Goal: Task Accomplishment & Management: Use online tool/utility

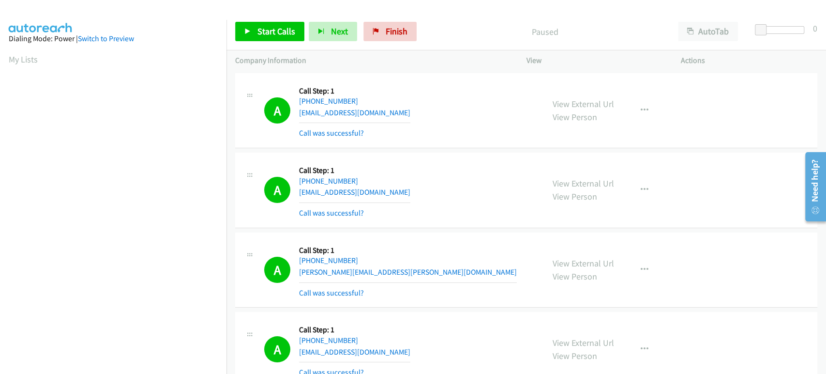
scroll to position [170, 0]
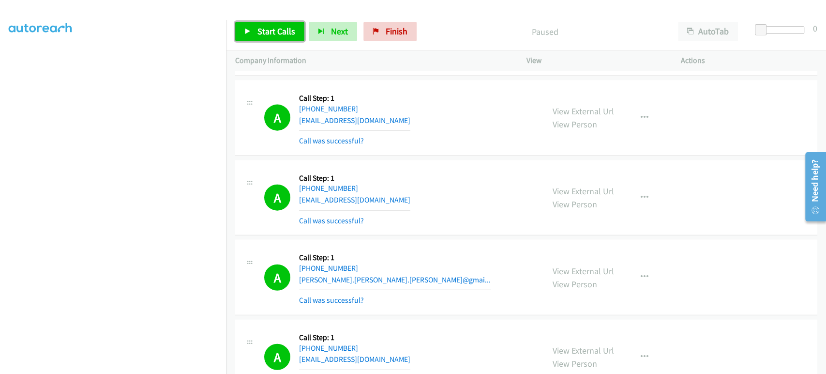
click at [262, 26] on span "Start Calls" at bounding box center [277, 31] width 38 height 11
click at [259, 20] on div "Start Calls Pause Next Finish Started AutoTab AutoTab 0" at bounding box center [527, 31] width 600 height 37
click at [263, 27] on span "Pause" at bounding box center [269, 31] width 22 height 11
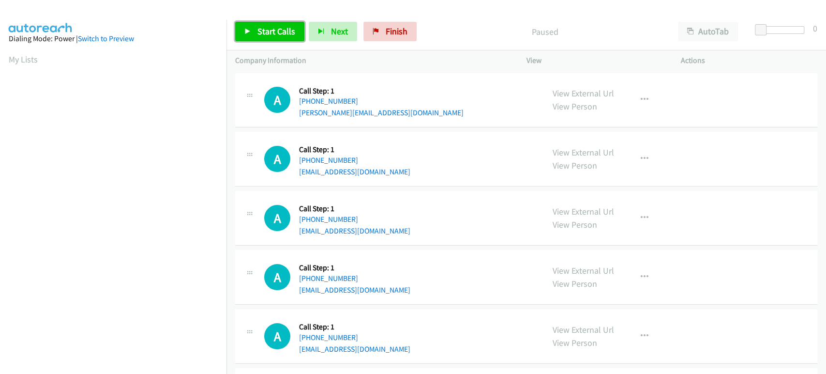
click at [283, 32] on span "Start Calls" at bounding box center [277, 31] width 38 height 11
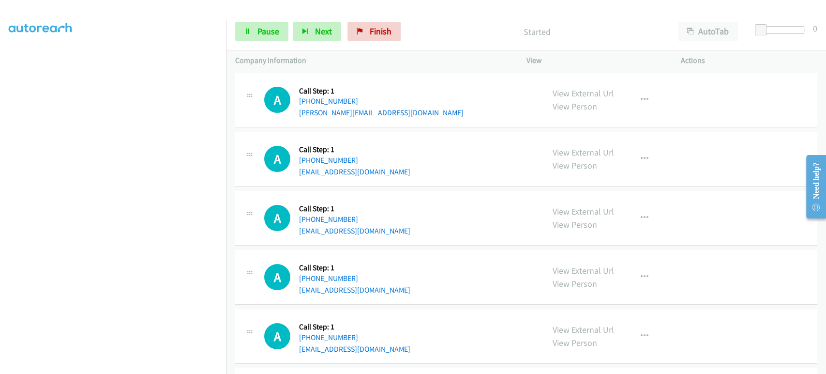
scroll to position [170, 0]
click at [320, 28] on span "Next" at bounding box center [323, 31] width 17 height 11
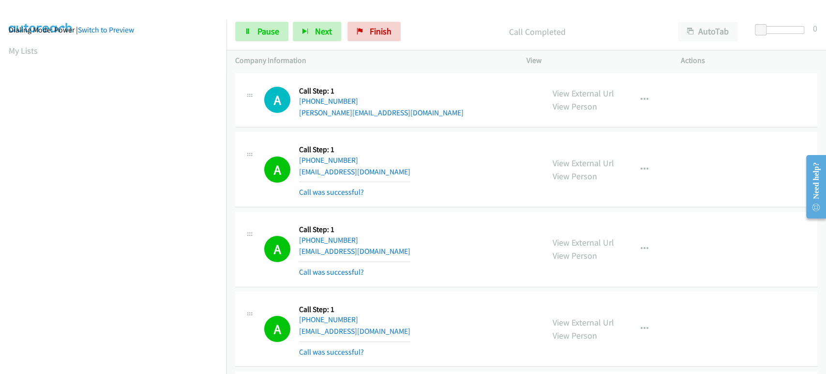
scroll to position [0, 0]
click at [271, 30] on span "Pause" at bounding box center [269, 31] width 22 height 11
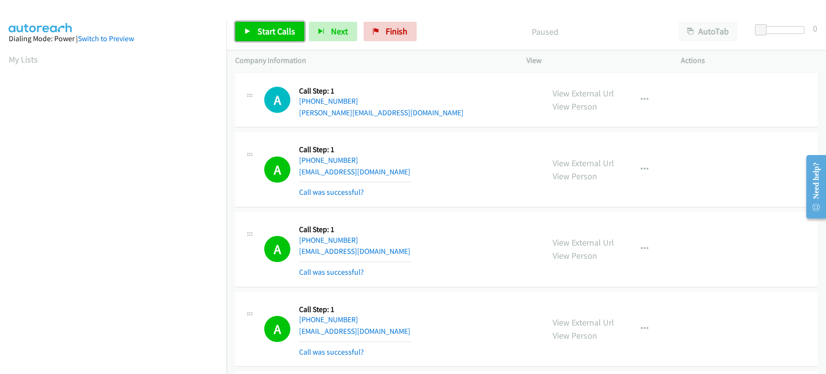
click at [262, 34] on span "Start Calls" at bounding box center [277, 31] width 38 height 11
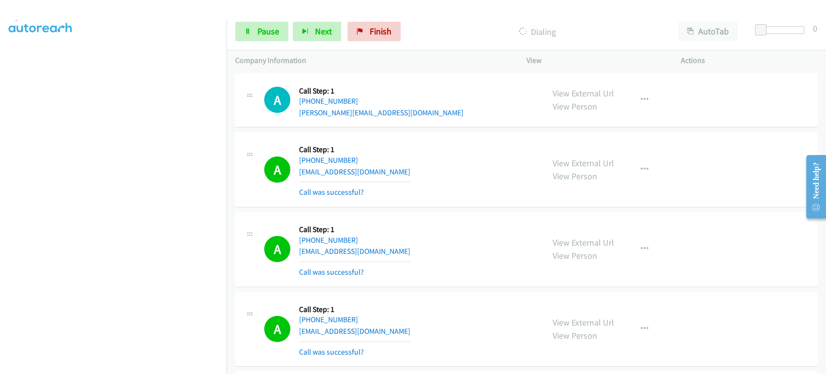
scroll to position [8, 0]
click at [249, 31] on icon at bounding box center [247, 32] width 7 height 7
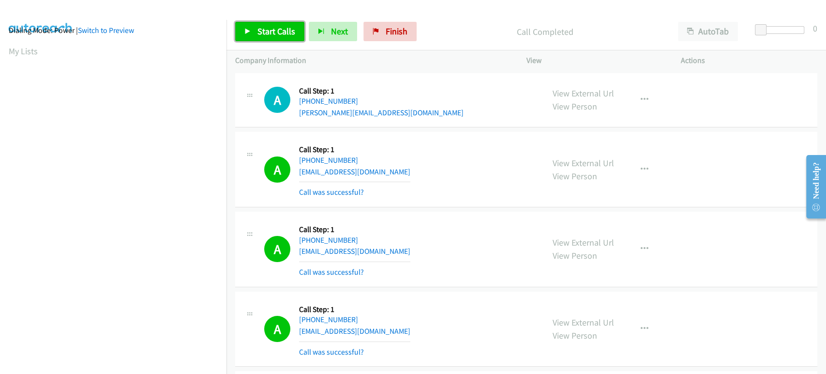
click at [249, 29] on icon at bounding box center [247, 32] width 7 height 7
click at [264, 27] on span "Pause" at bounding box center [269, 31] width 22 height 11
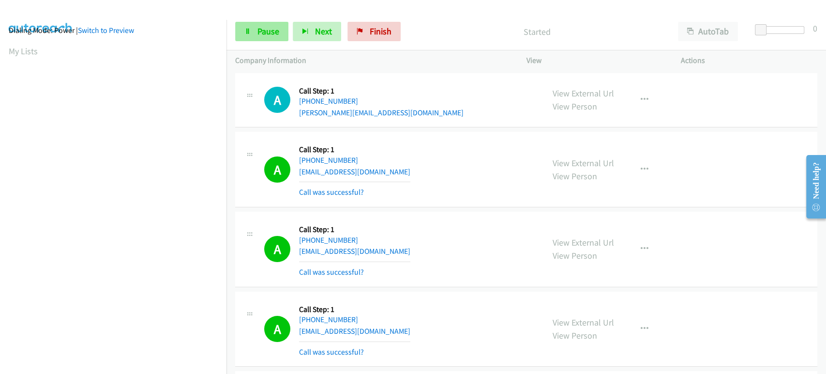
click at [262, 35] on span "Start Calls" at bounding box center [253, 45] width 18 height 21
click at [258, 35] on span "Pause" at bounding box center [269, 31] width 22 height 11
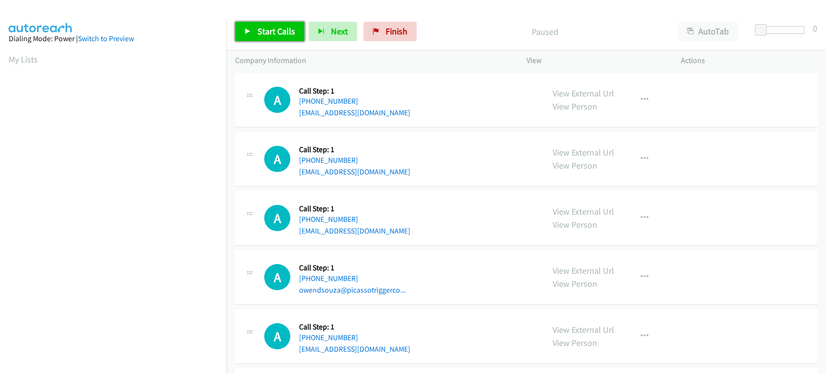
click at [268, 30] on span "Start Calls" at bounding box center [277, 31] width 38 height 11
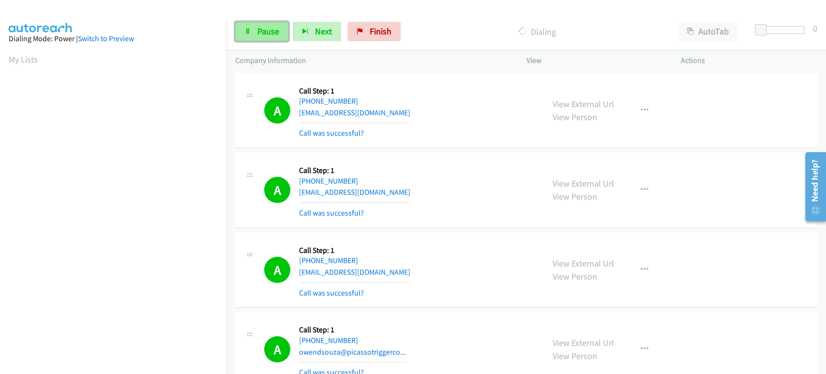
click at [248, 33] on icon at bounding box center [247, 32] width 7 height 7
click at [275, 31] on span "Start Calls" at bounding box center [277, 31] width 38 height 11
click at [269, 31] on span "Pause" at bounding box center [269, 31] width 22 height 11
click at [265, 35] on span "Start Calls" at bounding box center [277, 31] width 38 height 11
click at [265, 30] on span "Pause" at bounding box center [269, 31] width 22 height 11
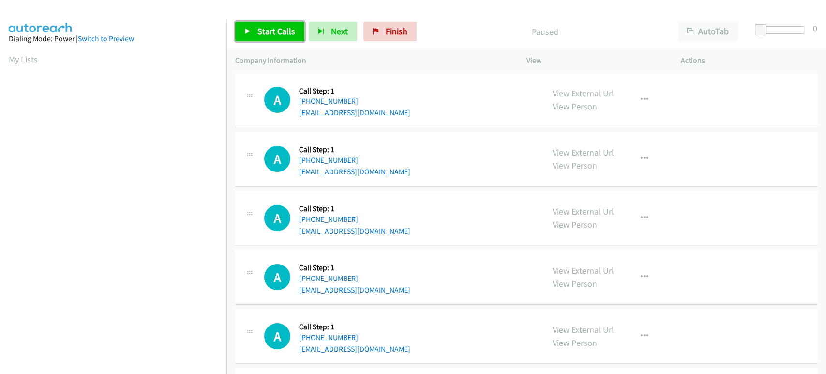
click at [281, 30] on span "Start Calls" at bounding box center [277, 31] width 38 height 11
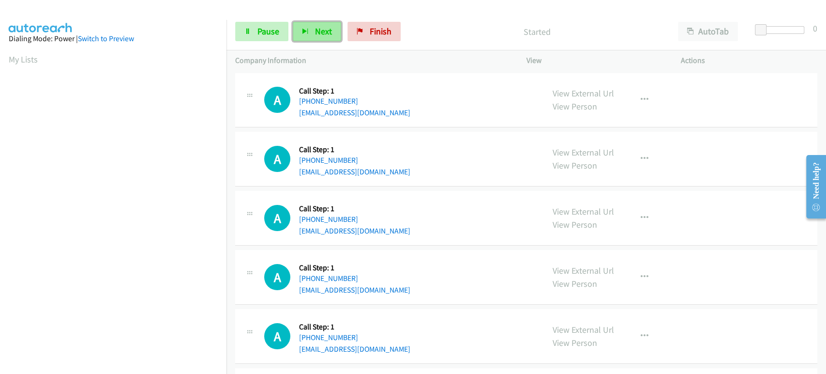
click at [307, 27] on button "Next" at bounding box center [317, 31] width 48 height 19
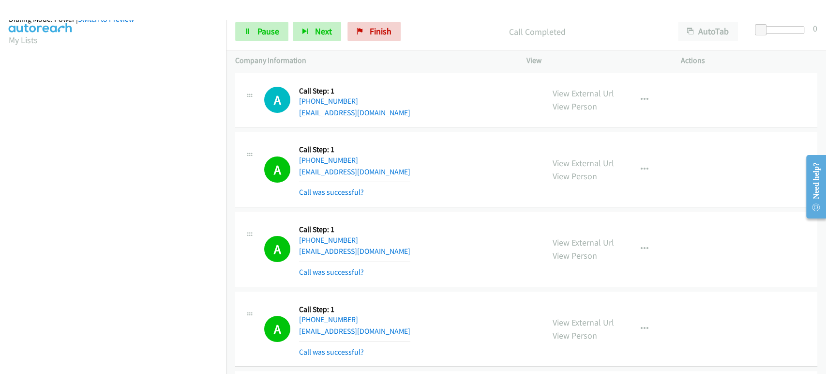
scroll to position [8, 0]
click at [318, 26] on span "Next" at bounding box center [323, 31] width 17 height 11
click at [260, 30] on span "Pause" at bounding box center [269, 31] width 22 height 11
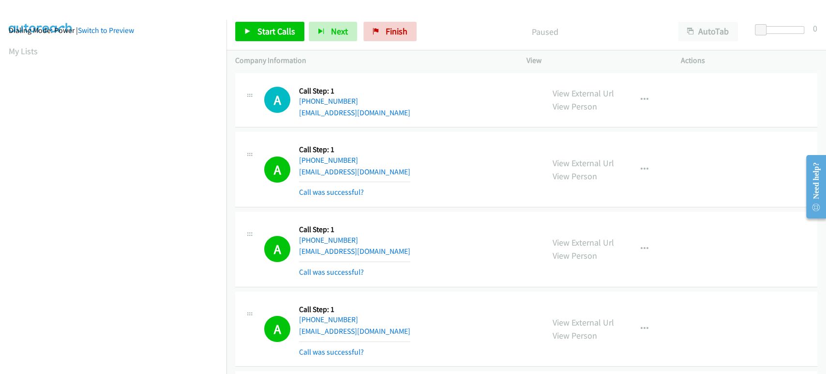
scroll to position [170, 0]
click at [268, 30] on span "Start Calls" at bounding box center [277, 31] width 38 height 11
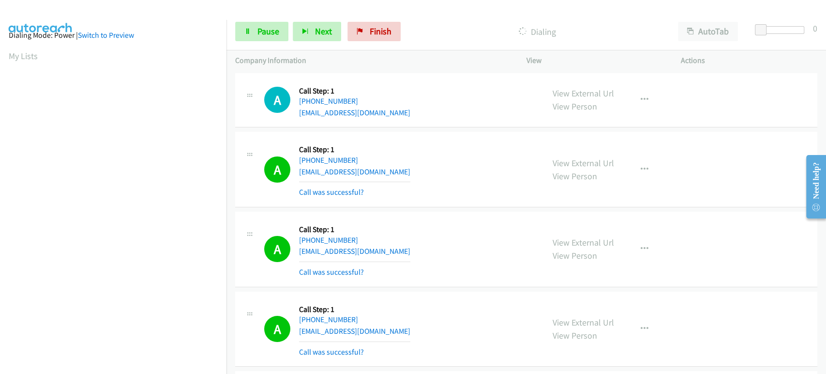
scroll to position [0, 0]
click at [268, 34] on span "Pause" at bounding box center [269, 31] width 22 height 11
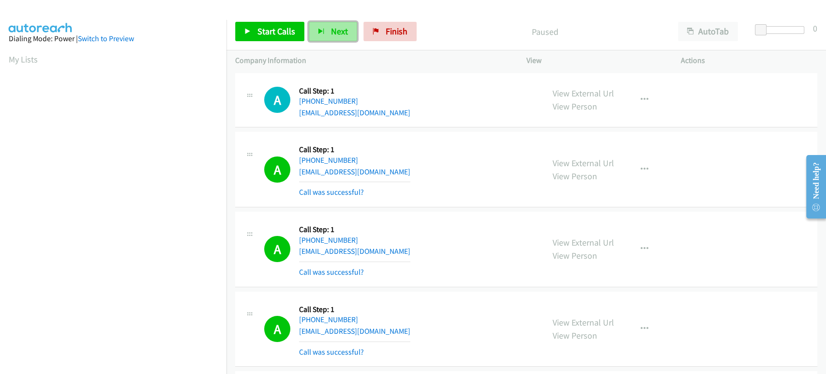
click at [316, 28] on button "Next" at bounding box center [333, 31] width 48 height 19
click at [250, 27] on link "Start Calls" at bounding box center [269, 31] width 69 height 19
click at [271, 31] on span "Pause" at bounding box center [269, 31] width 22 height 11
click at [262, 32] on span "Start Calls" at bounding box center [277, 31] width 38 height 11
click at [271, 34] on span "Pause" at bounding box center [269, 31] width 22 height 11
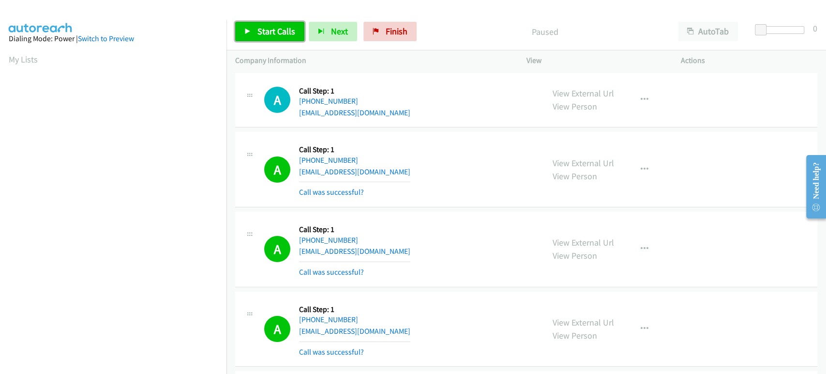
click at [262, 30] on span "Start Calls" at bounding box center [277, 31] width 38 height 11
click at [272, 34] on span "Pause" at bounding box center [269, 31] width 22 height 11
click at [588, 30] on p "Call Completed" at bounding box center [545, 31] width 231 height 13
click at [280, 27] on span "Start Calls" at bounding box center [277, 31] width 38 height 11
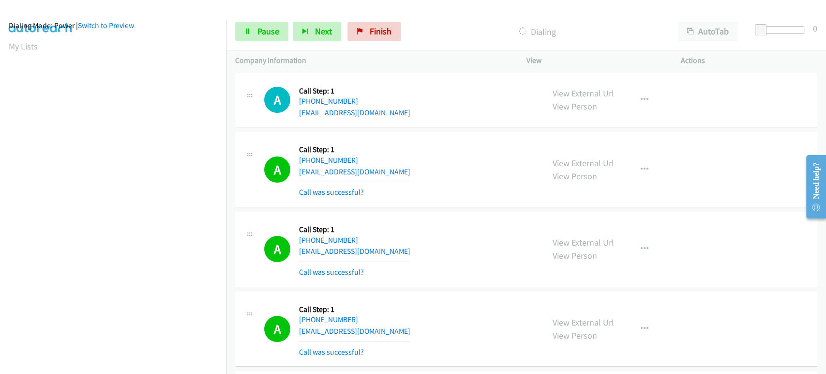
scroll to position [6, 0]
click at [263, 39] on link "Pause" at bounding box center [261, 31] width 53 height 19
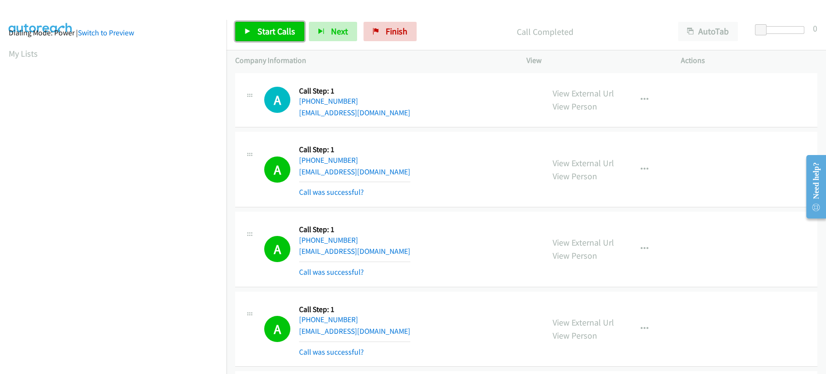
click at [274, 37] on link "Start Calls" at bounding box center [269, 31] width 69 height 19
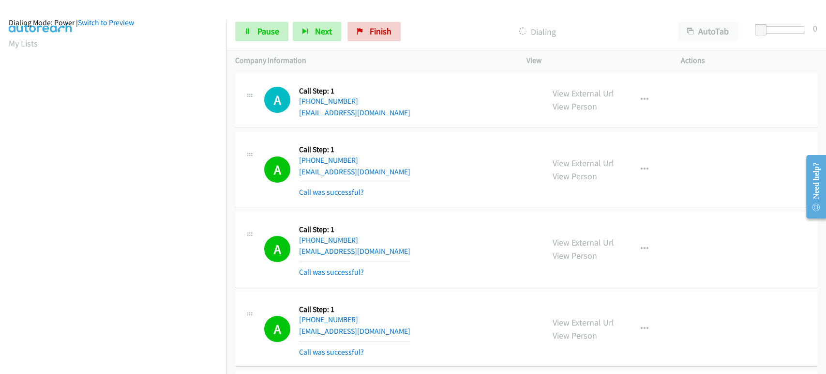
scroll to position [8, 0]
click at [249, 22] on link "Pause" at bounding box center [261, 31] width 53 height 19
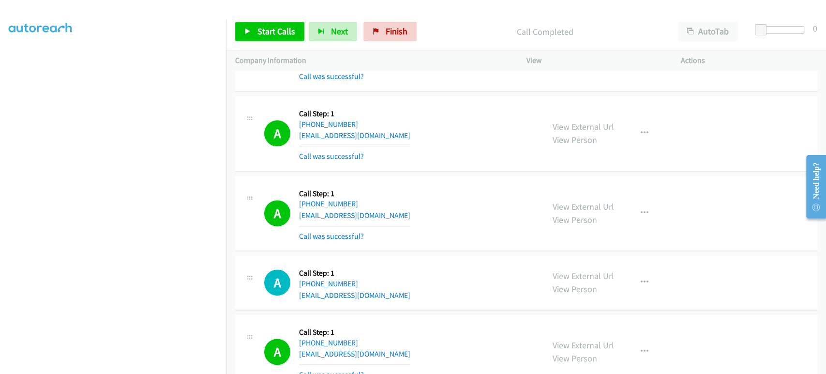
scroll to position [860, 0]
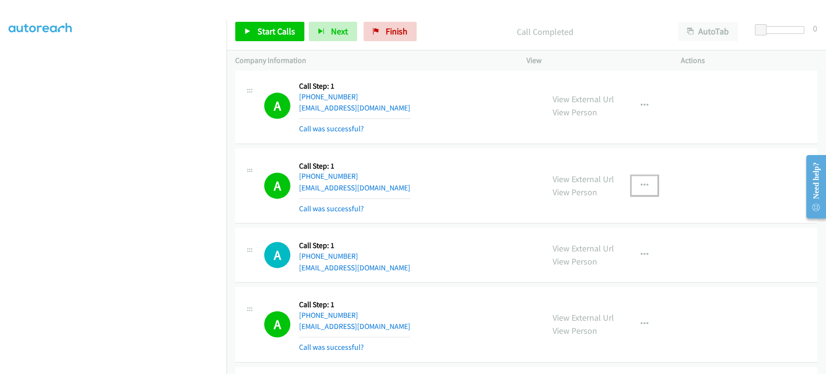
click at [641, 185] on icon "button" at bounding box center [645, 186] width 8 height 8
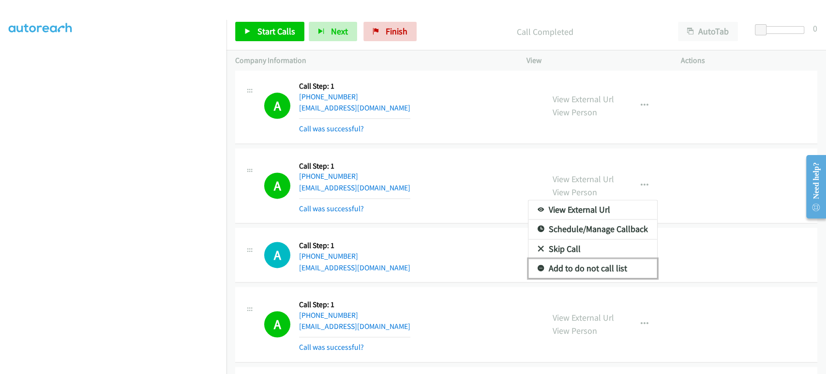
click at [594, 266] on link "Add to do not call list" at bounding box center [593, 267] width 129 height 19
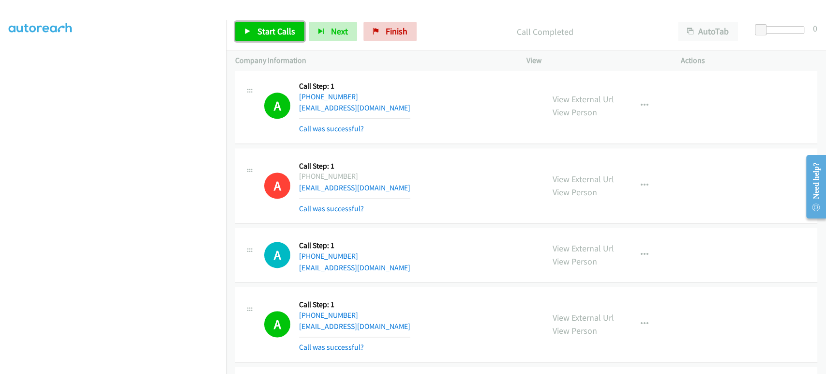
click at [262, 36] on span "Start Calls" at bounding box center [277, 31] width 38 height 11
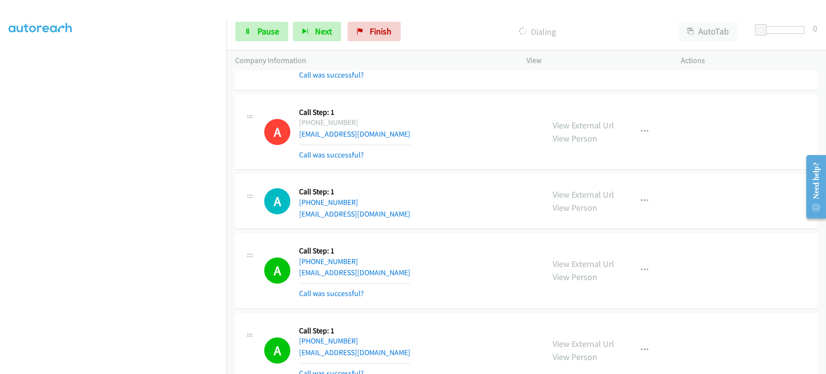
scroll to position [8, 0]
click at [258, 33] on span "Pause" at bounding box center [269, 31] width 22 height 11
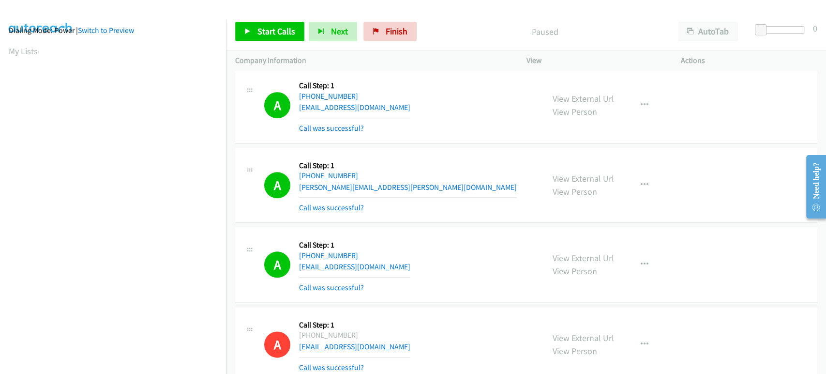
scroll to position [699, 0]
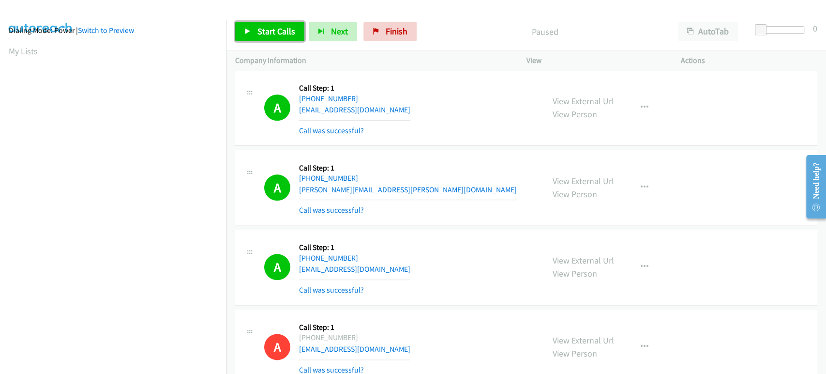
click at [278, 34] on span "Start Calls" at bounding box center [277, 31] width 38 height 11
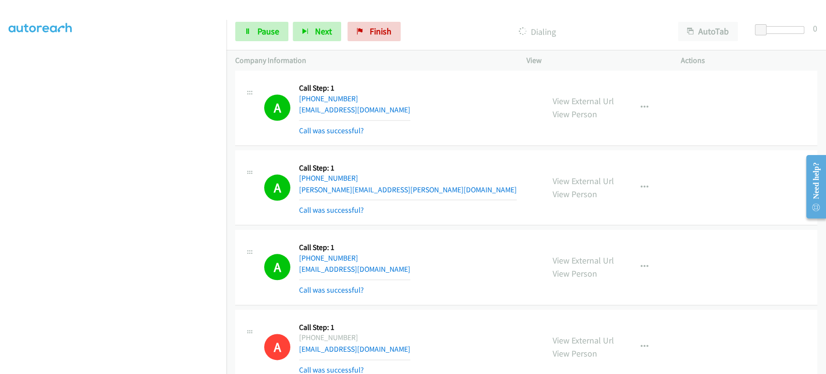
scroll to position [62, 0]
click at [263, 30] on span "Pause" at bounding box center [269, 31] width 22 height 11
click at [277, 31] on span "Start Calls" at bounding box center [277, 31] width 38 height 11
click at [258, 30] on span "Pause" at bounding box center [269, 31] width 22 height 11
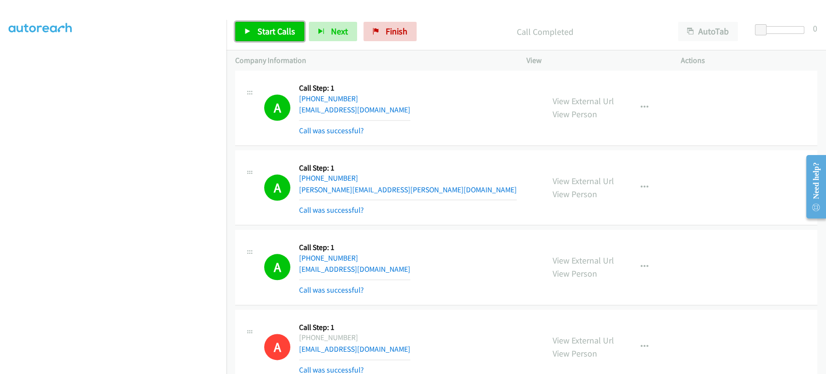
click at [260, 34] on span "Start Calls" at bounding box center [277, 31] width 38 height 11
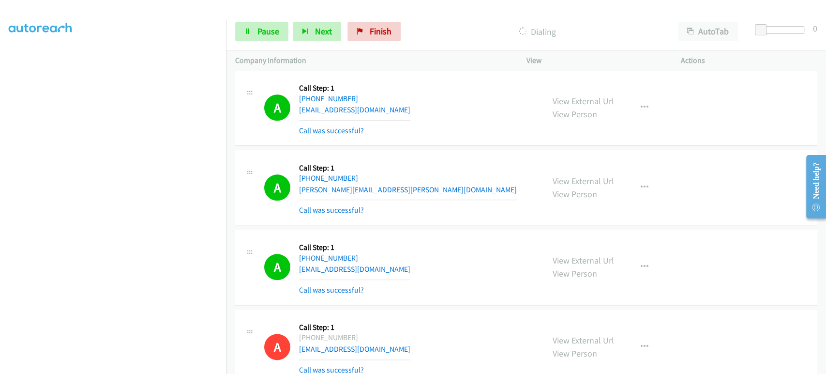
scroll to position [0, 0]
click at [256, 31] on link "Pause" at bounding box center [261, 31] width 53 height 19
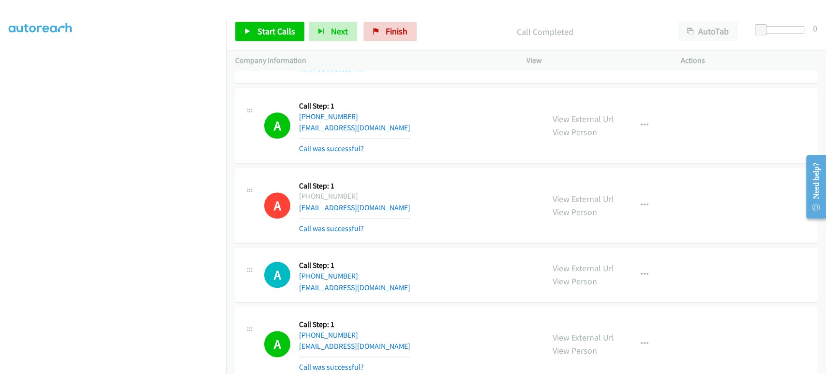
scroll to position [806, 0]
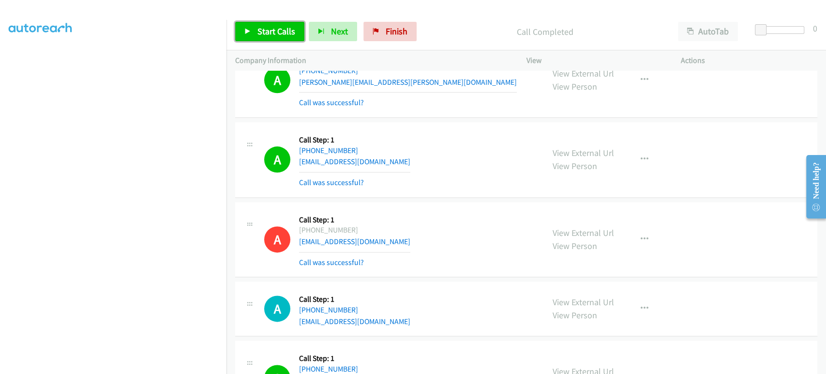
click at [274, 28] on span "Start Calls" at bounding box center [277, 31] width 38 height 11
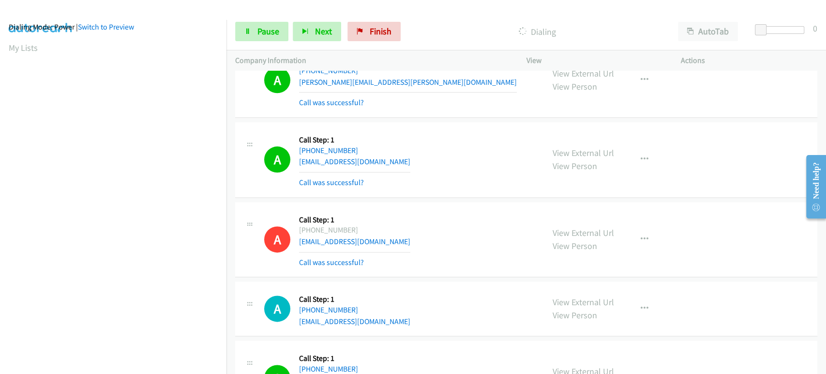
scroll to position [8, 8]
click at [252, 33] on link "Pause" at bounding box center [261, 31] width 53 height 19
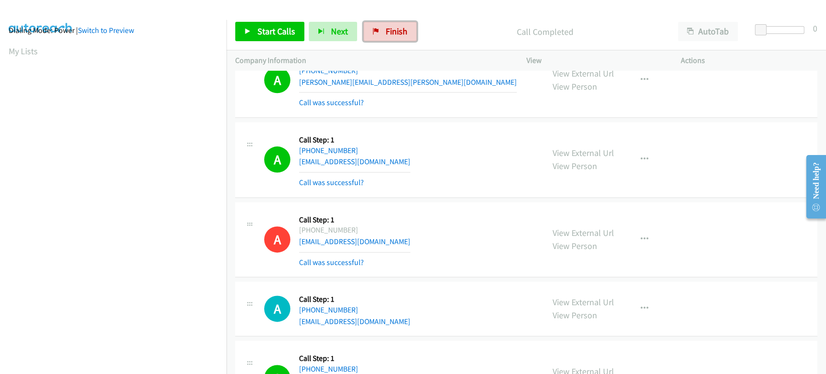
drag, startPoint x: 392, startPoint y: 35, endPoint x: 446, endPoint y: 1, distance: 64.3
click at [392, 35] on span "Finish" at bounding box center [397, 31] width 22 height 11
